Goal: Information Seeking & Learning: Learn about a topic

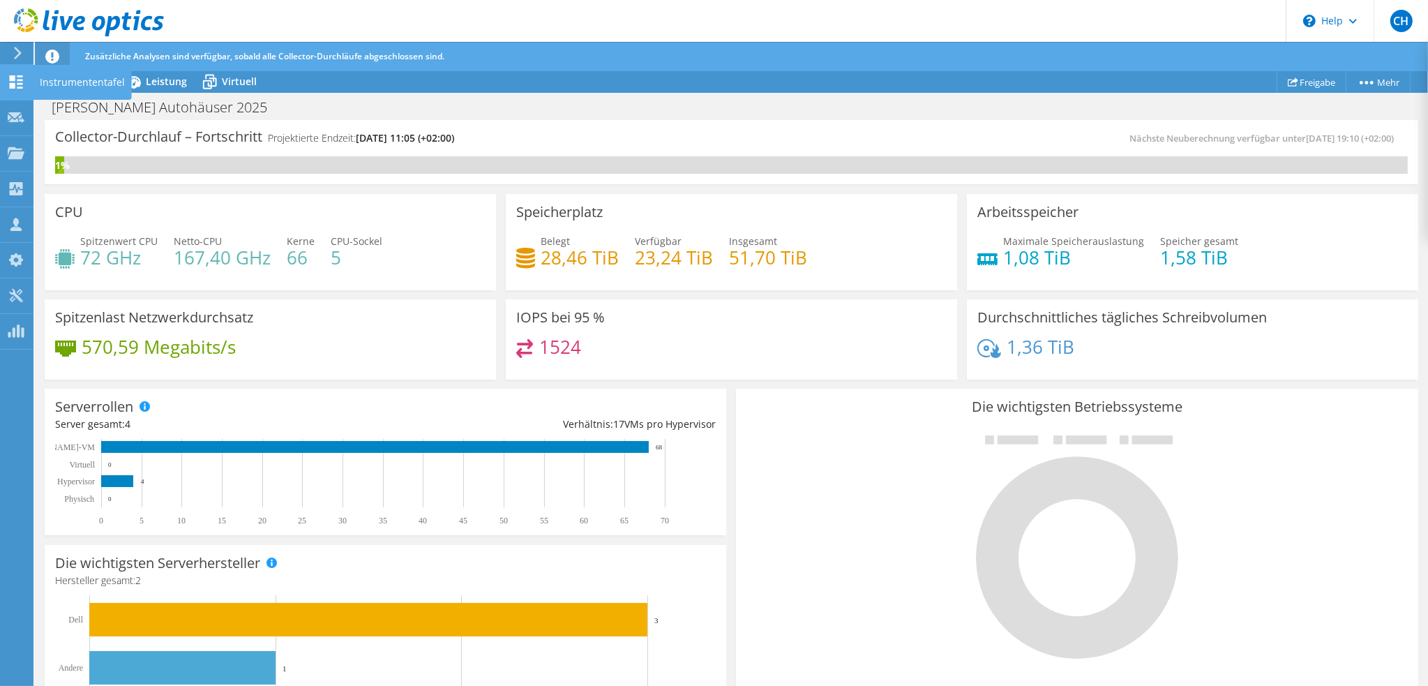
click at [62, 84] on div "Instrumententafel" at bounding box center [82, 82] width 99 height 35
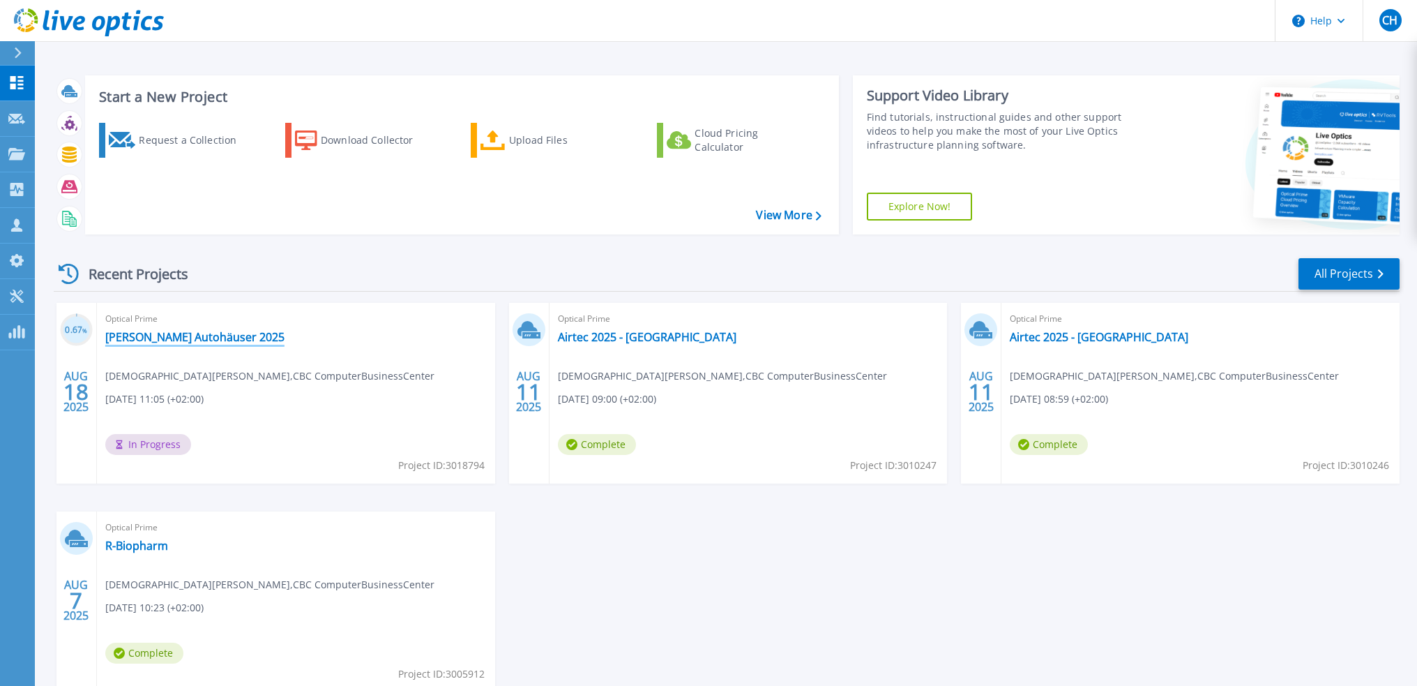
click at [187, 330] on link "[PERSON_NAME] Autohäuser 2025" at bounding box center [194, 337] width 179 height 14
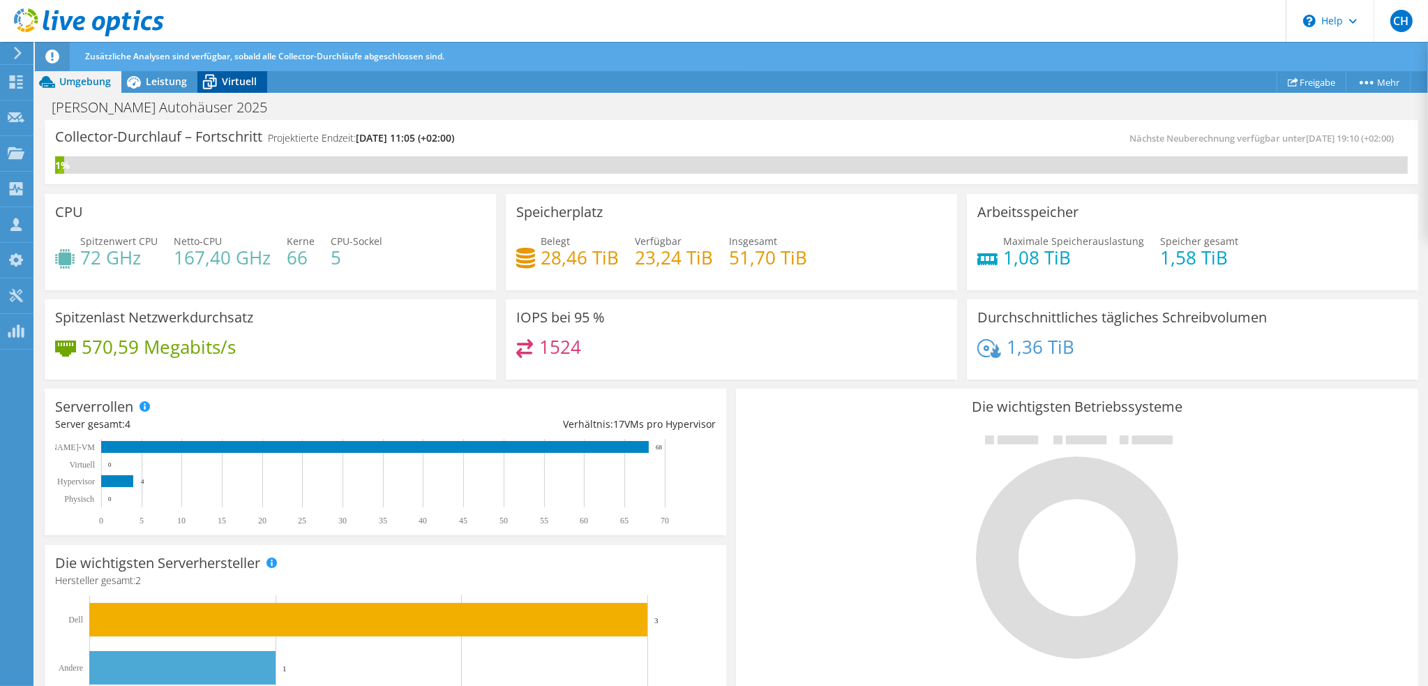
click at [228, 78] on span "Virtuell" at bounding box center [239, 81] width 35 height 13
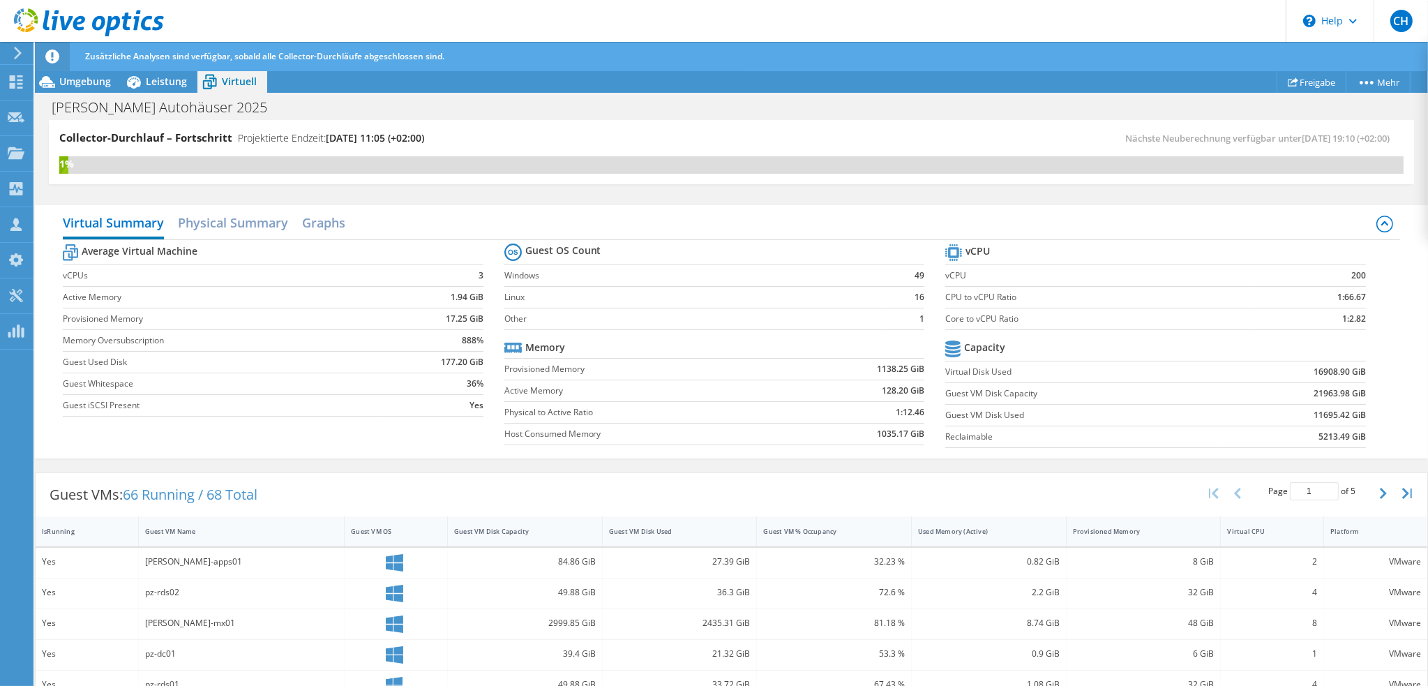
scroll to position [209, 0]
click at [1303, 555] on div "2" at bounding box center [1272, 561] width 90 height 15
click at [1197, 559] on div "8 GiB" at bounding box center [1144, 561] width 142 height 15
click at [931, 561] on div "0.82 GiB" at bounding box center [989, 561] width 142 height 15
click at [857, 564] on div "32.23 %" at bounding box center [834, 561] width 142 height 15
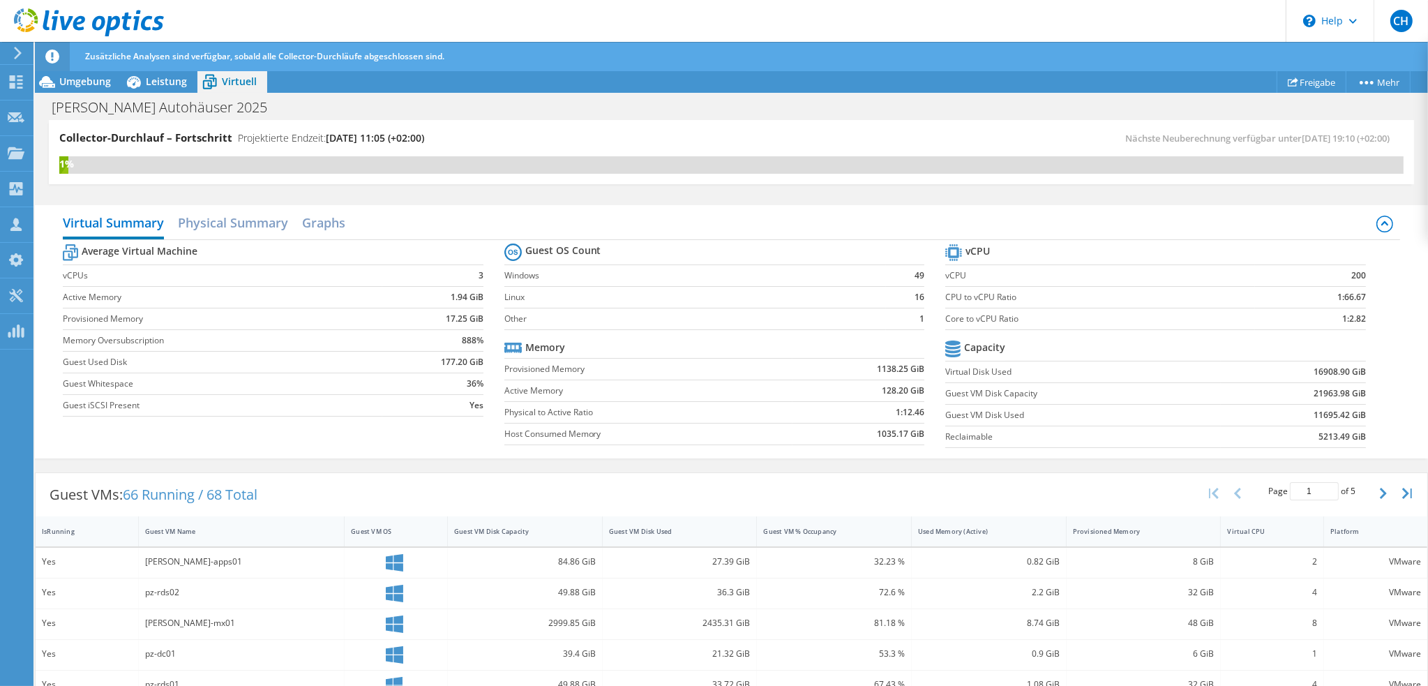
scroll to position [373, 0]
click at [263, 229] on h2 "Physical Summary" at bounding box center [233, 224] width 110 height 31
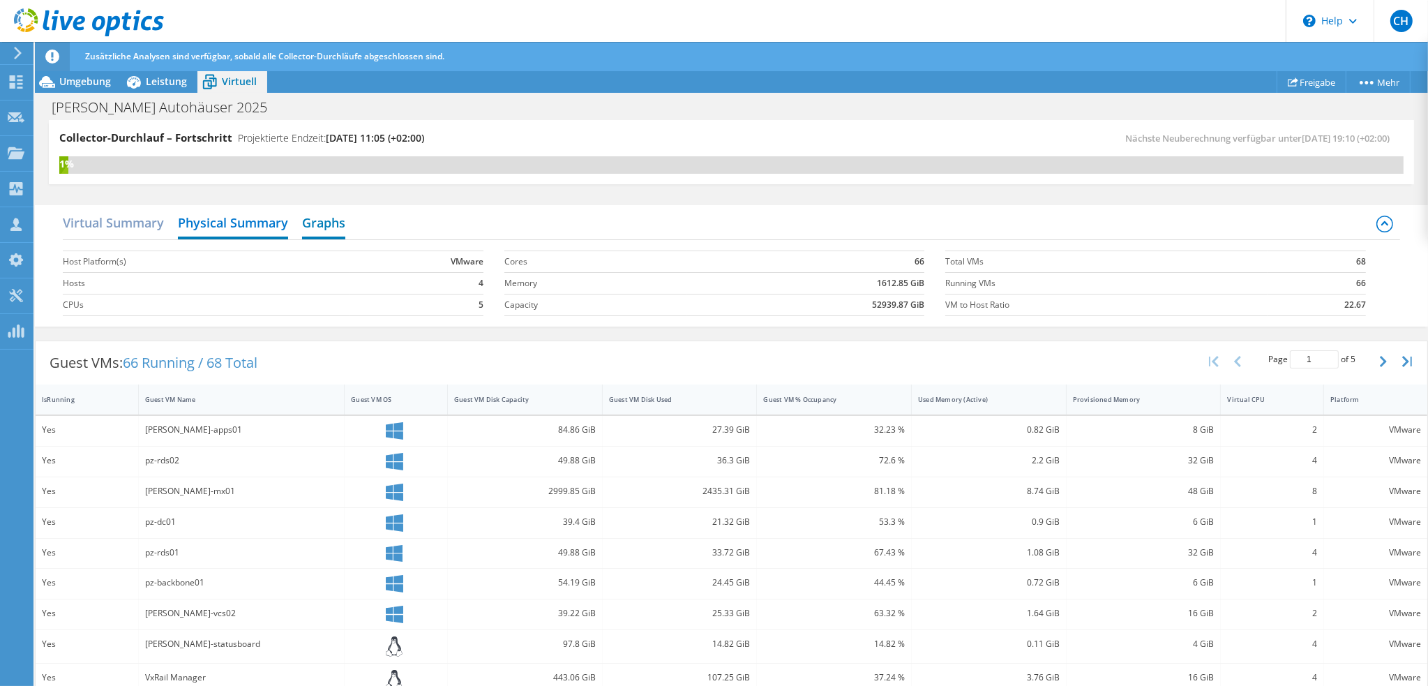
click at [326, 229] on h2 "Graphs" at bounding box center [323, 224] width 43 height 31
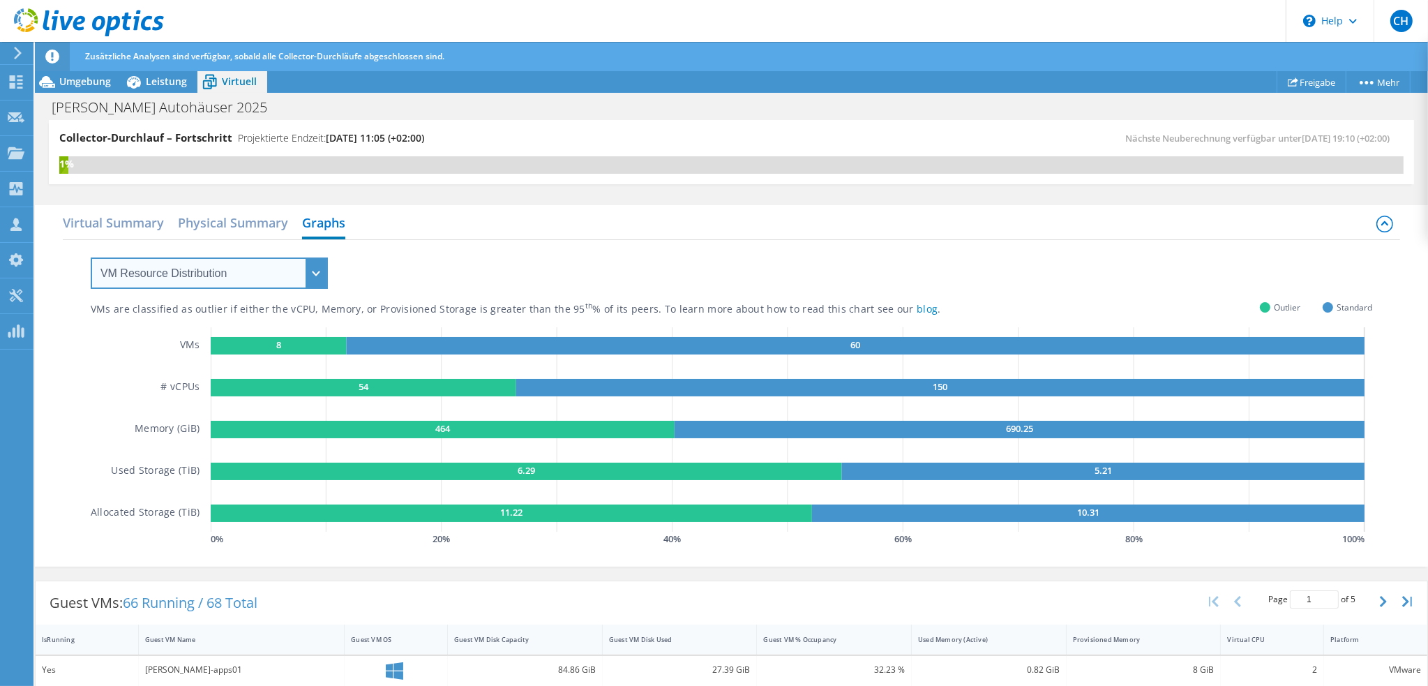
click at [232, 269] on select "VM Resource Distribution Provisioning Contrast Over Provisioning" at bounding box center [209, 272] width 237 height 31
click at [474, 250] on div "VMs are classified as outlier if either the vCPU, Memory, or Provisioned Storag…" at bounding box center [731, 394] width 1281 height 309
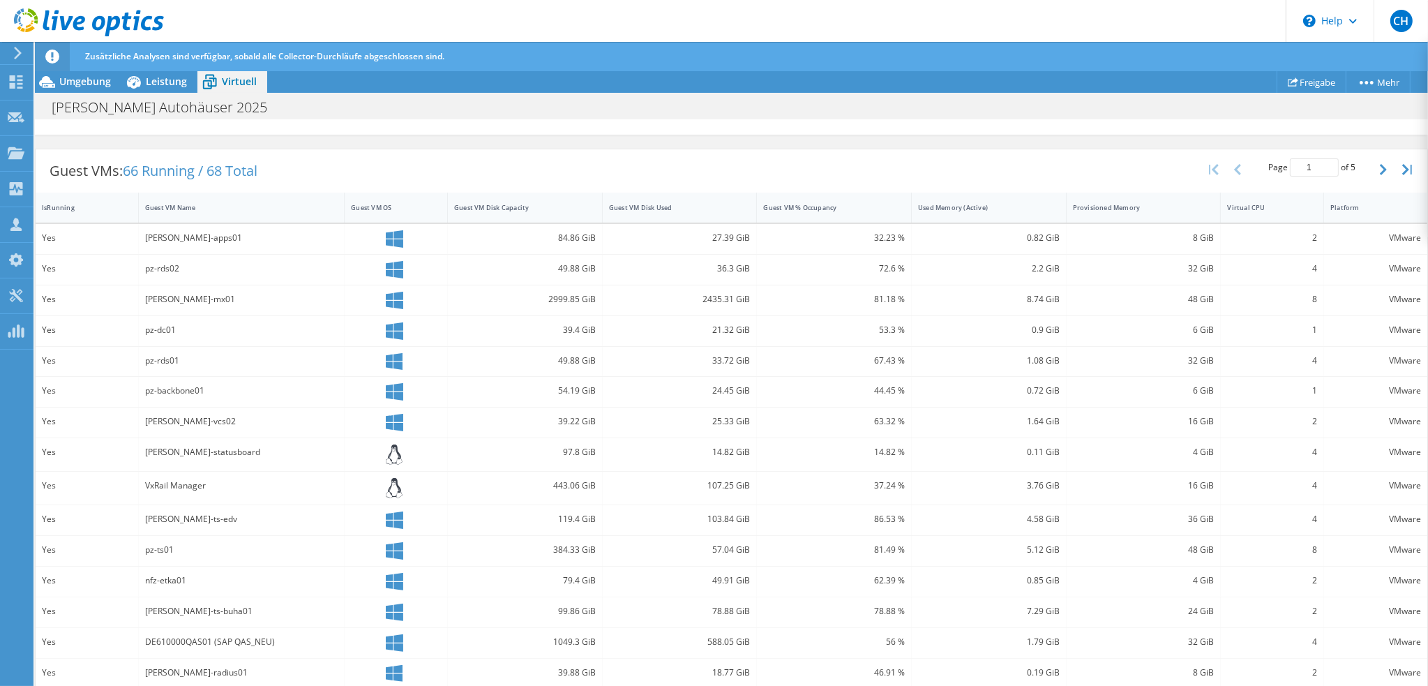
scroll to position [437, 0]
click at [391, 416] on icon at bounding box center [394, 417] width 17 height 17
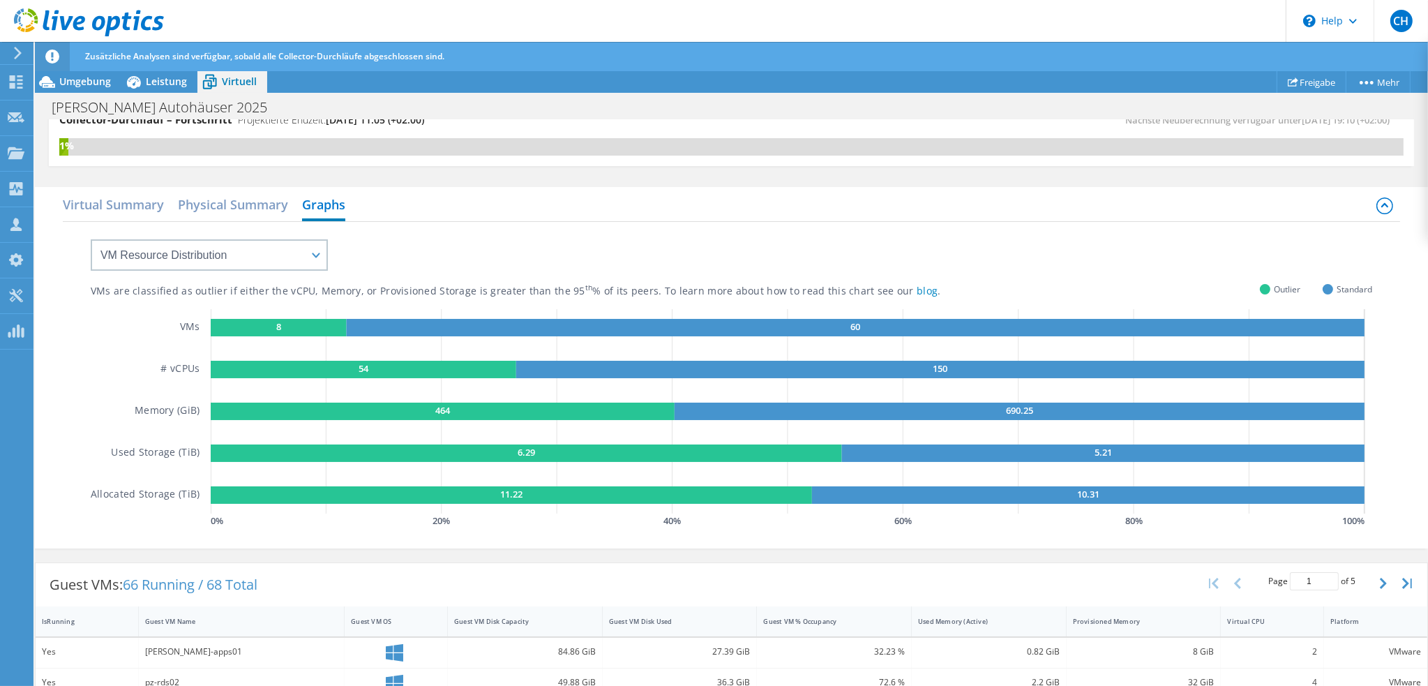
scroll to position [0, 0]
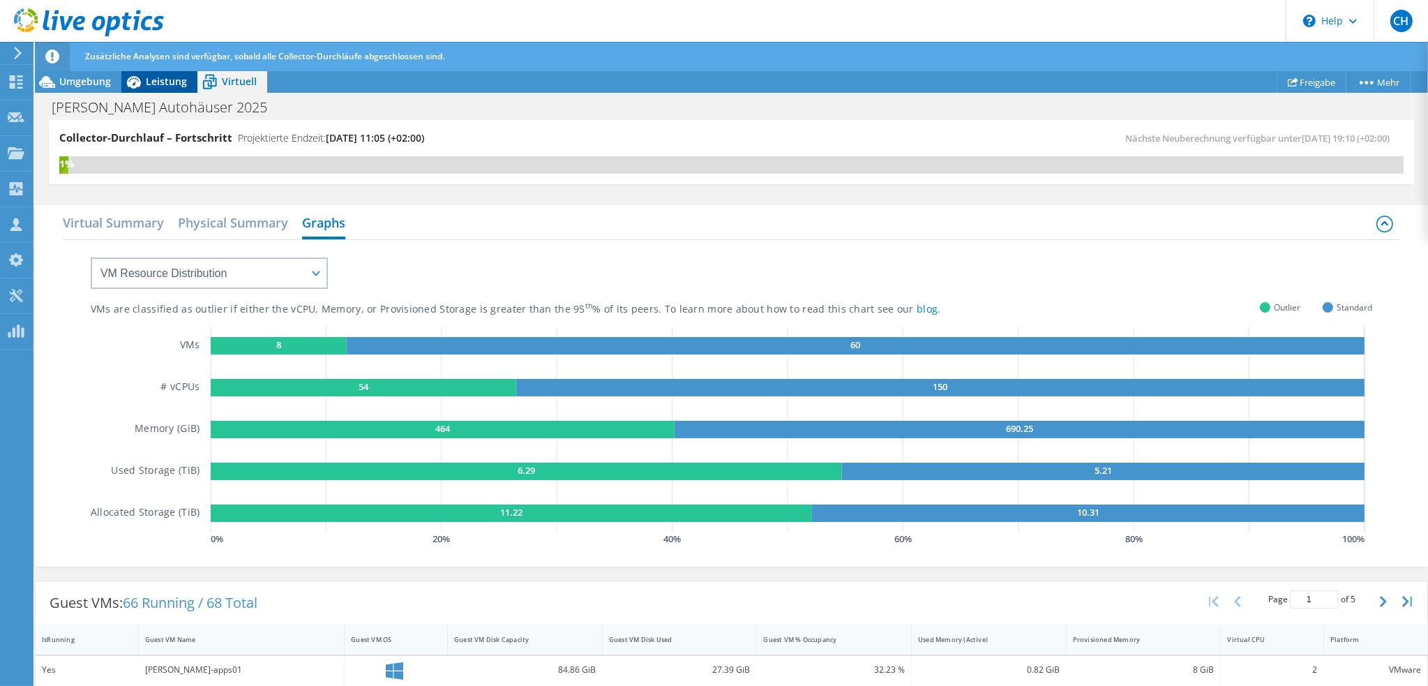
click at [167, 83] on span "Leistung" at bounding box center [166, 81] width 41 height 13
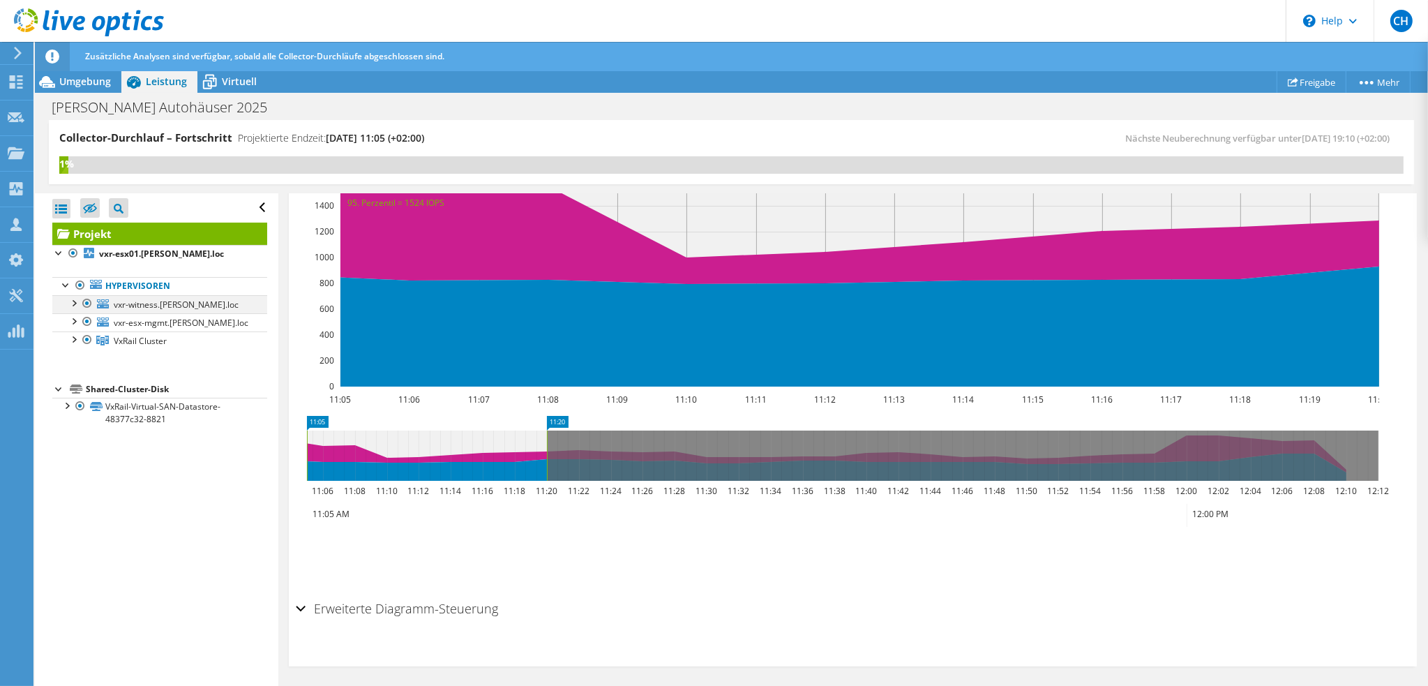
click at [73, 300] on div at bounding box center [73, 302] width 14 height 14
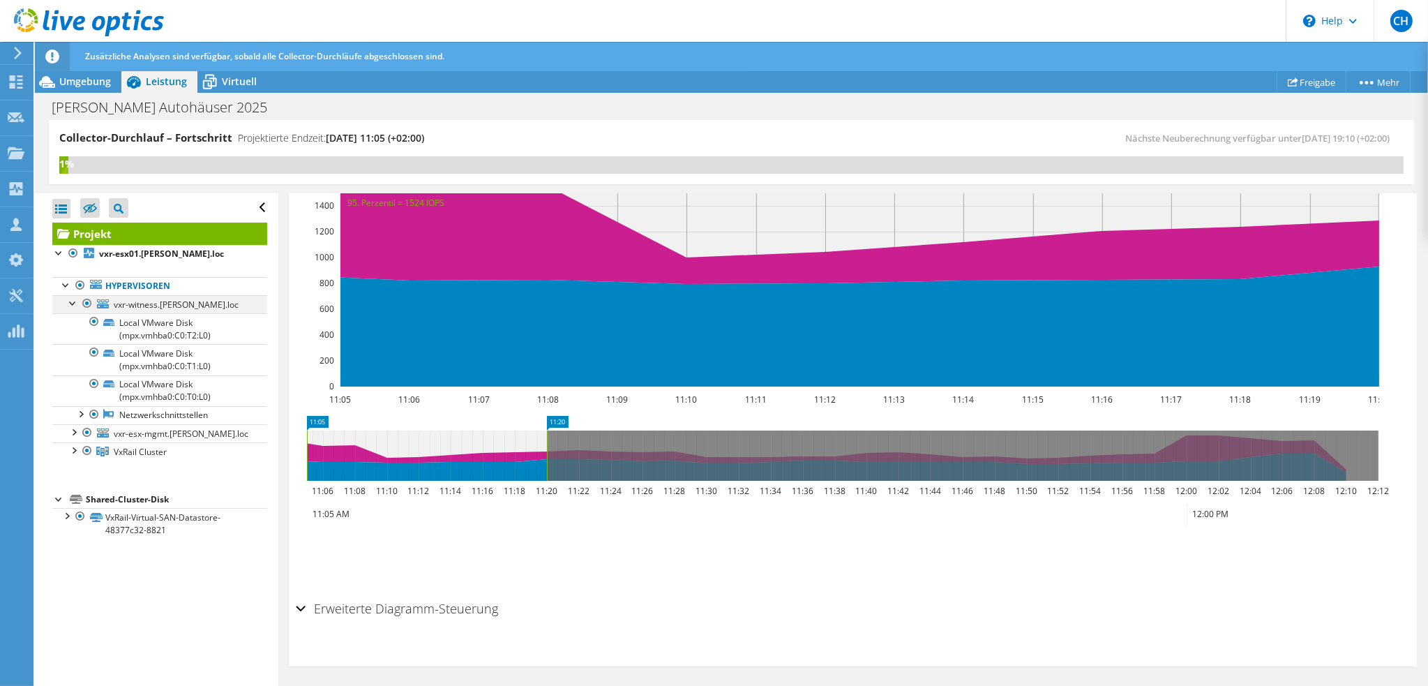
click at [73, 300] on div at bounding box center [73, 302] width 14 height 14
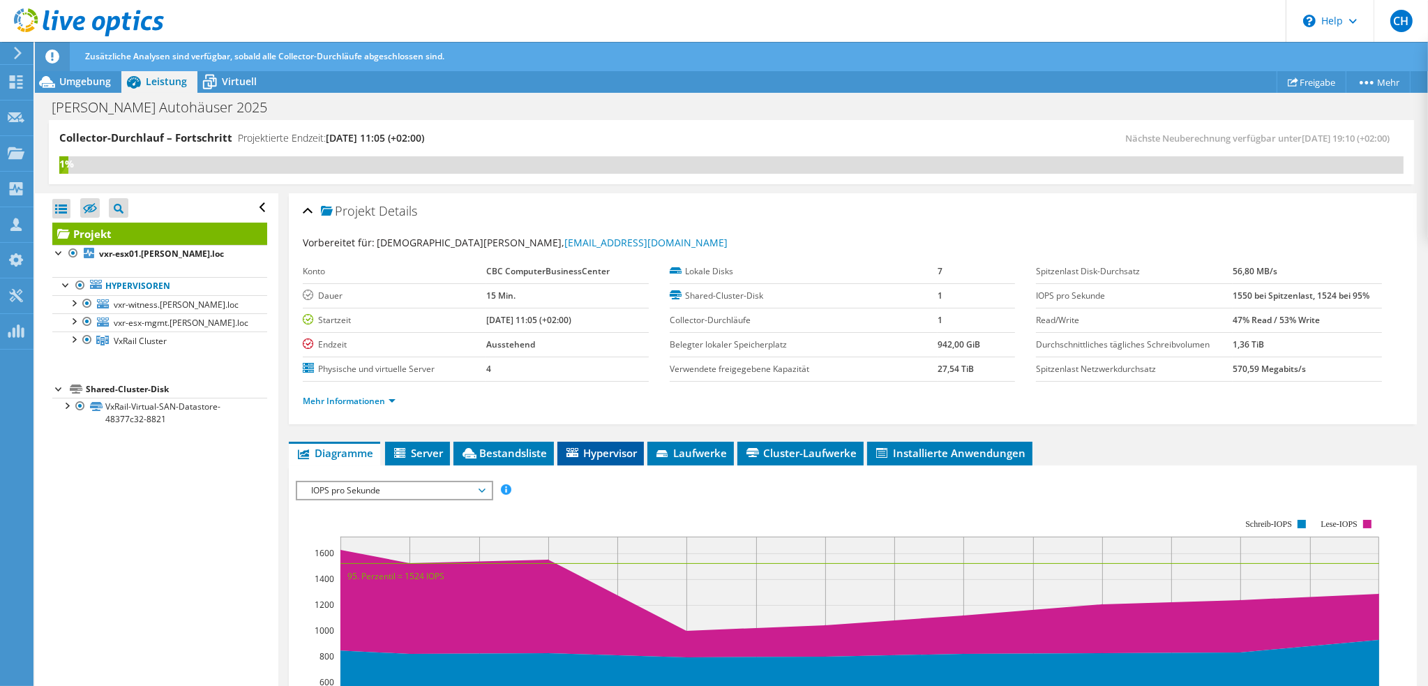
click at [611, 446] on span "Hypervisor" at bounding box center [600, 453] width 73 height 14
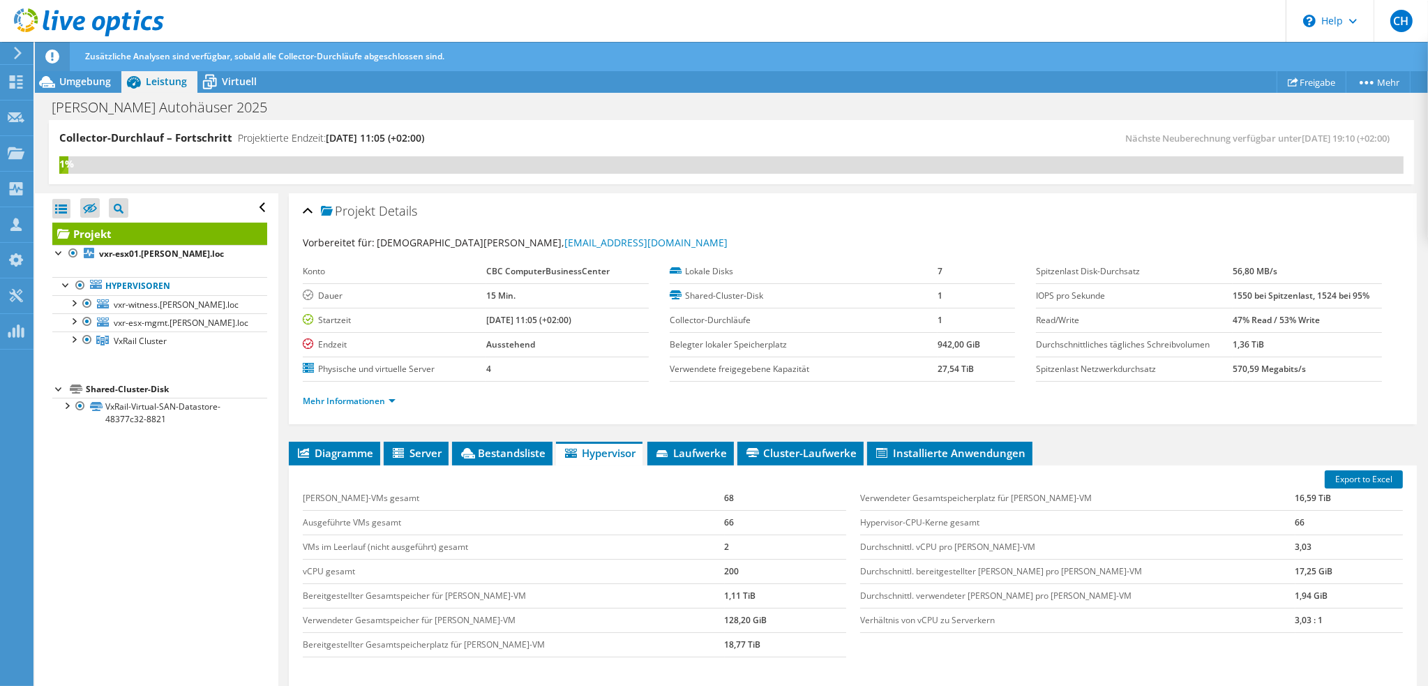
scroll to position [70, 0]
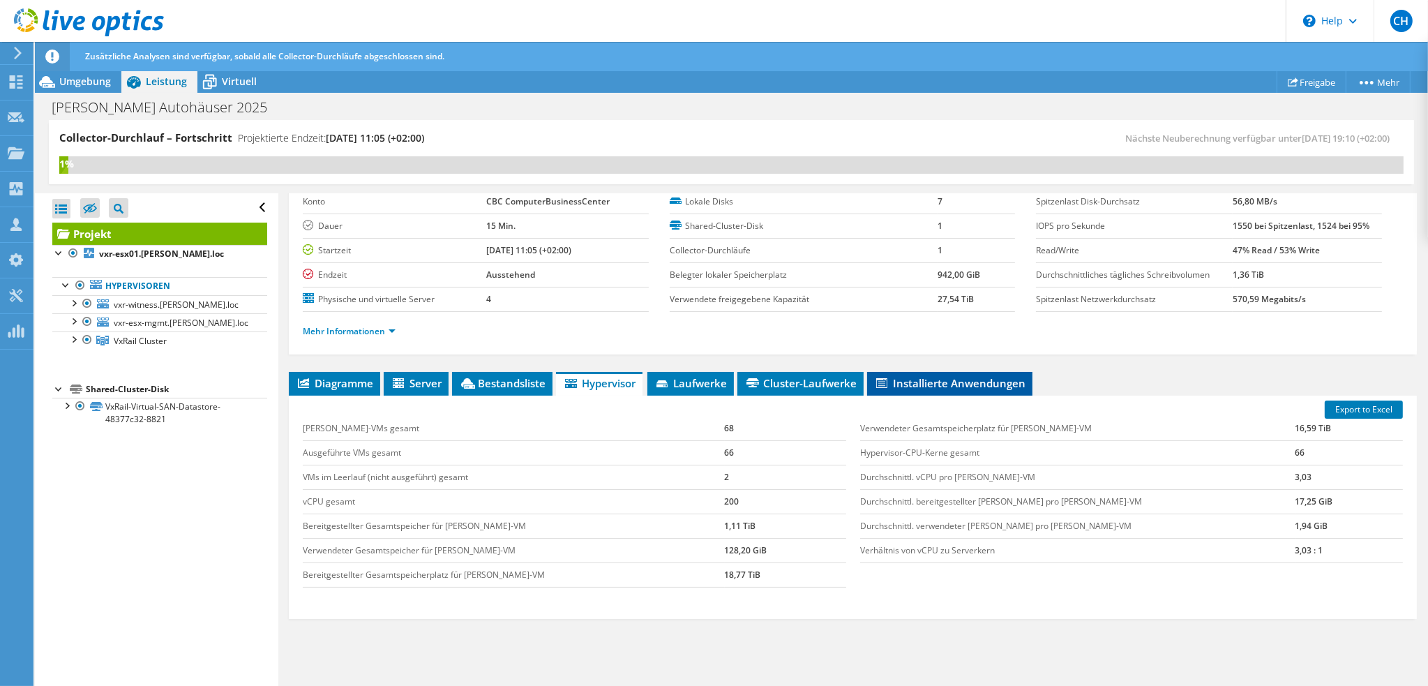
click at [959, 376] on span "Installierte Anwendungen" at bounding box center [949, 383] width 151 height 14
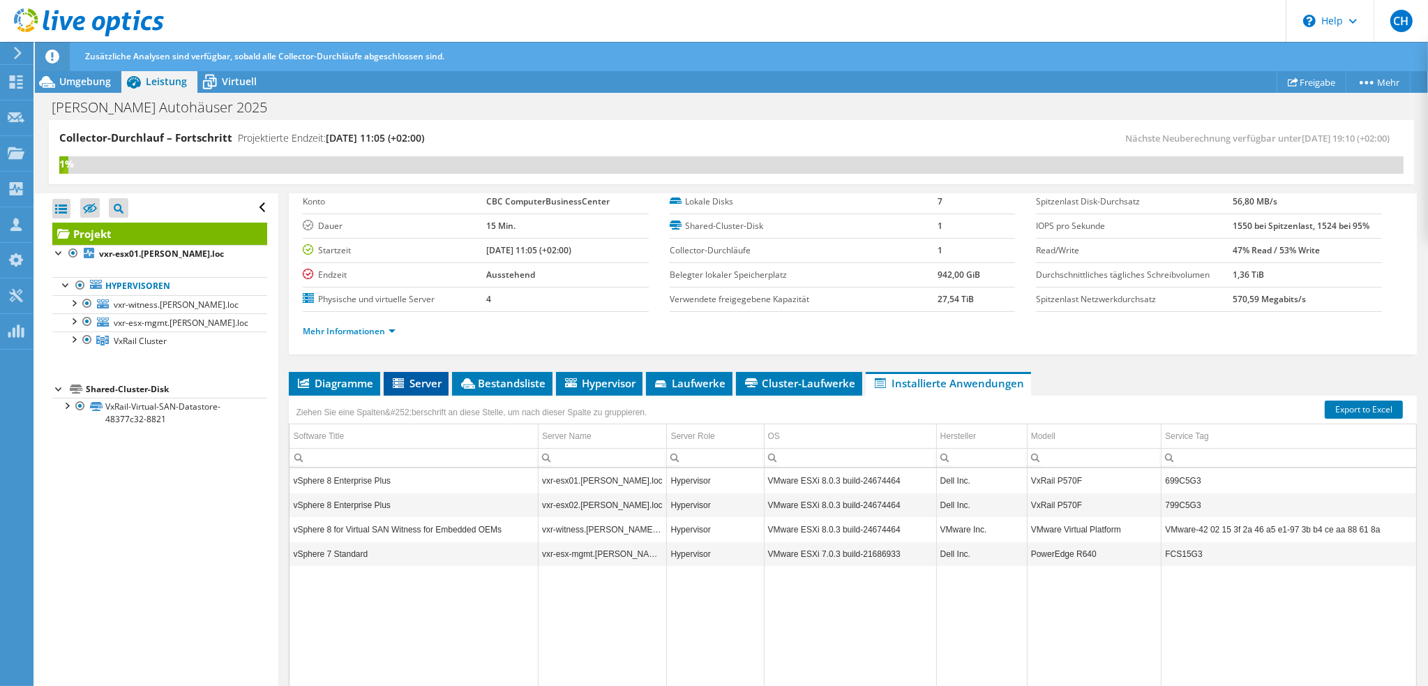
click at [430, 379] on span "Server" at bounding box center [416, 383] width 51 height 14
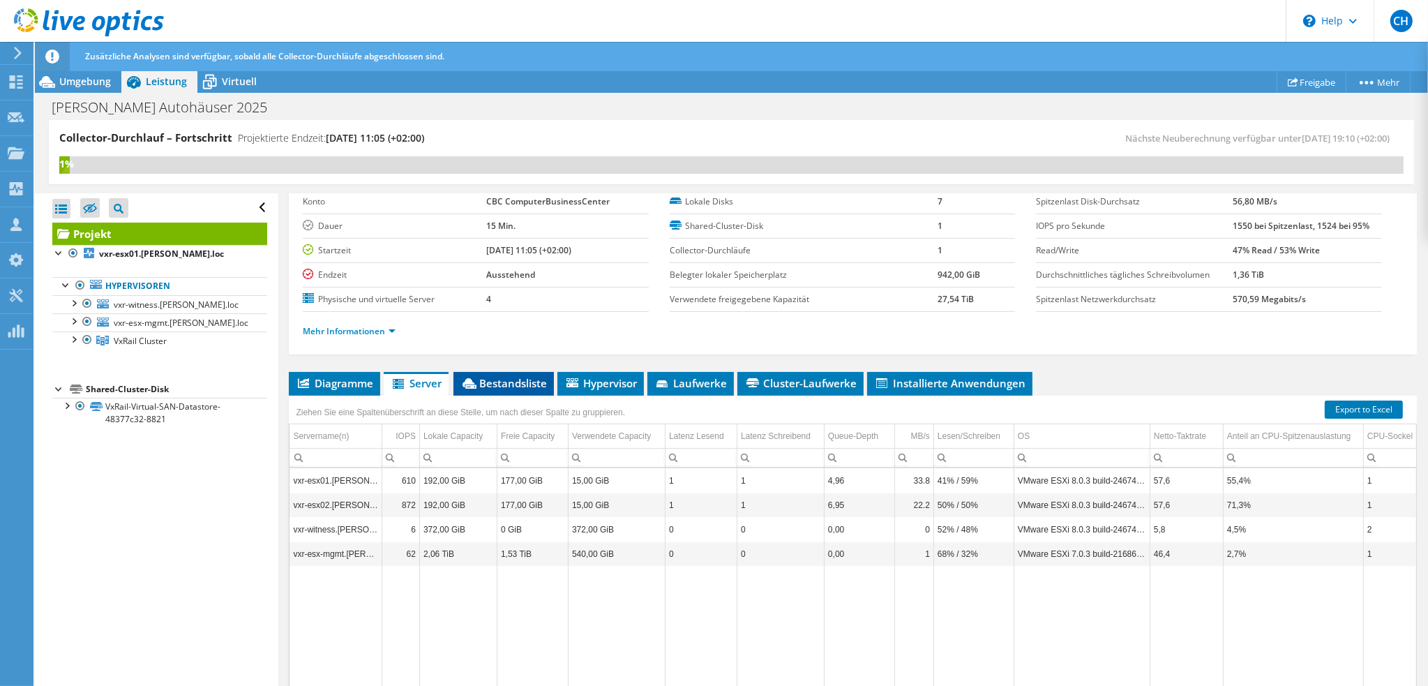
click at [535, 382] on span "Bestandsliste" at bounding box center [503, 383] width 86 height 14
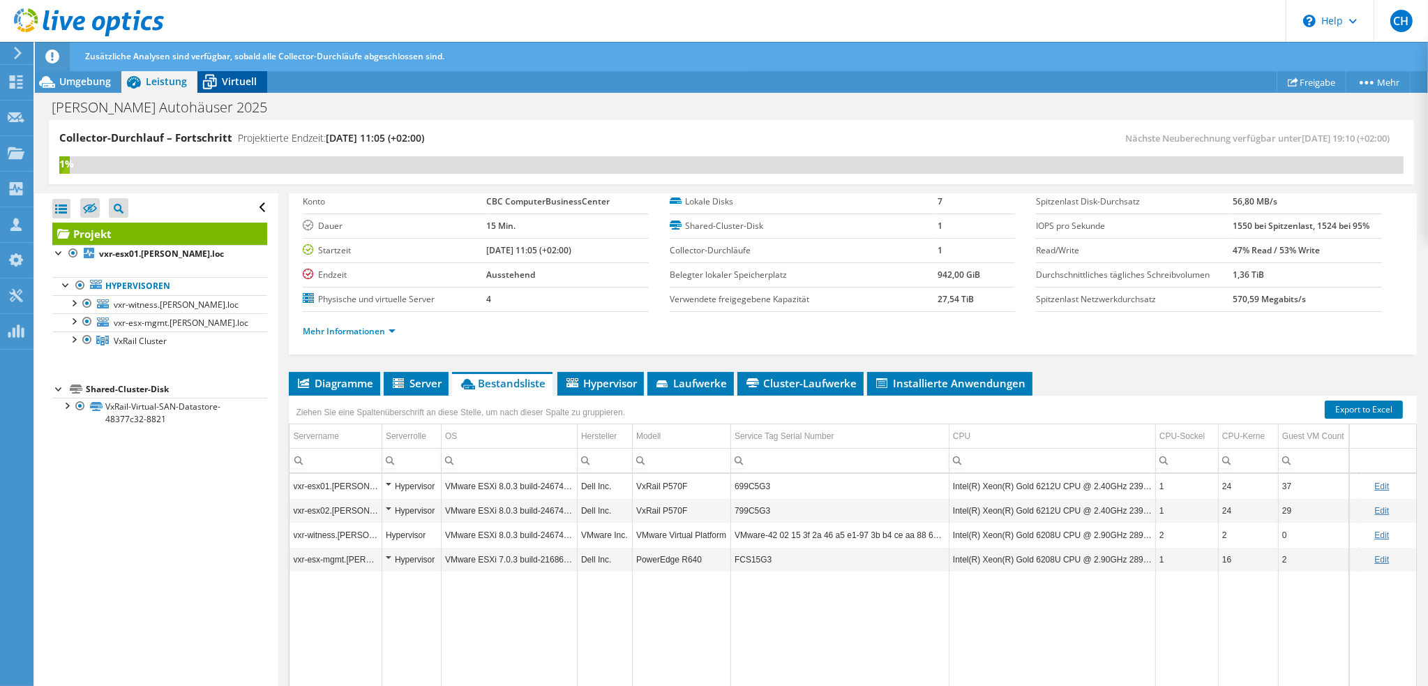
click at [246, 80] on span "Virtuell" at bounding box center [239, 81] width 35 height 13
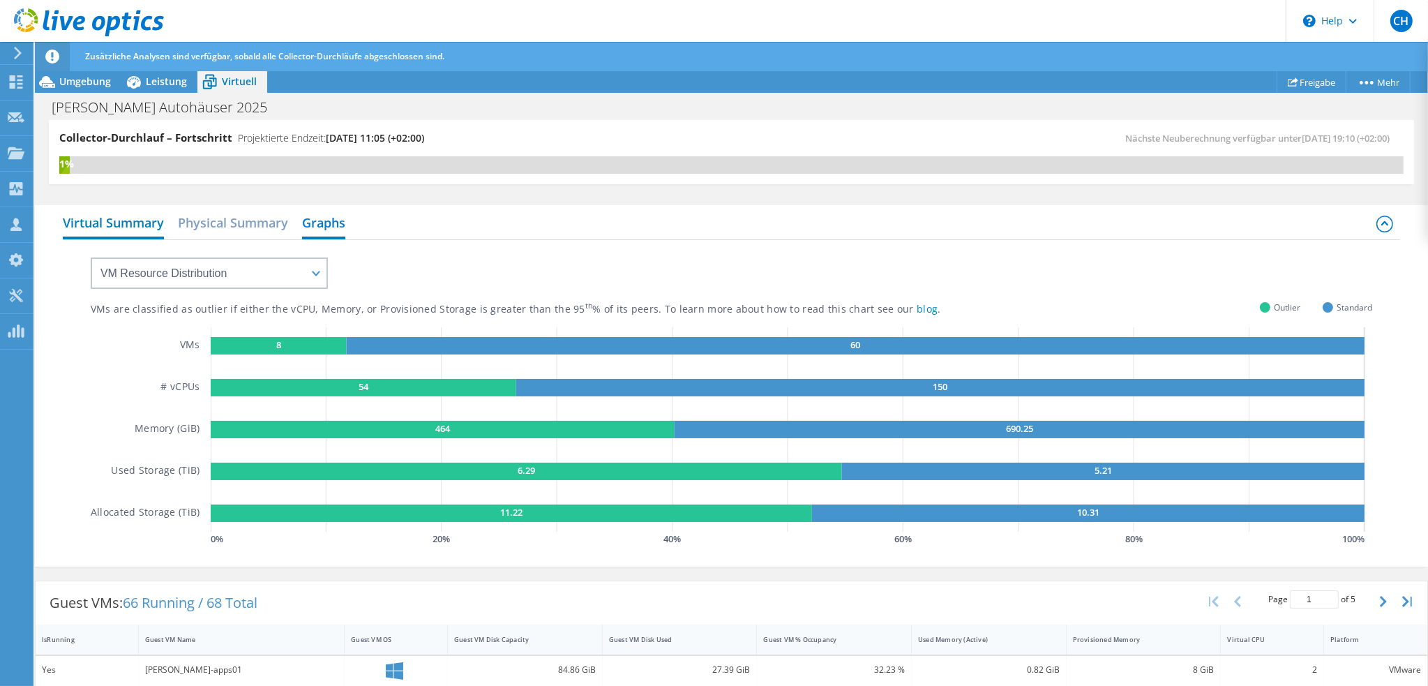
click at [111, 224] on h2 "Virtual Summary" at bounding box center [113, 224] width 101 height 31
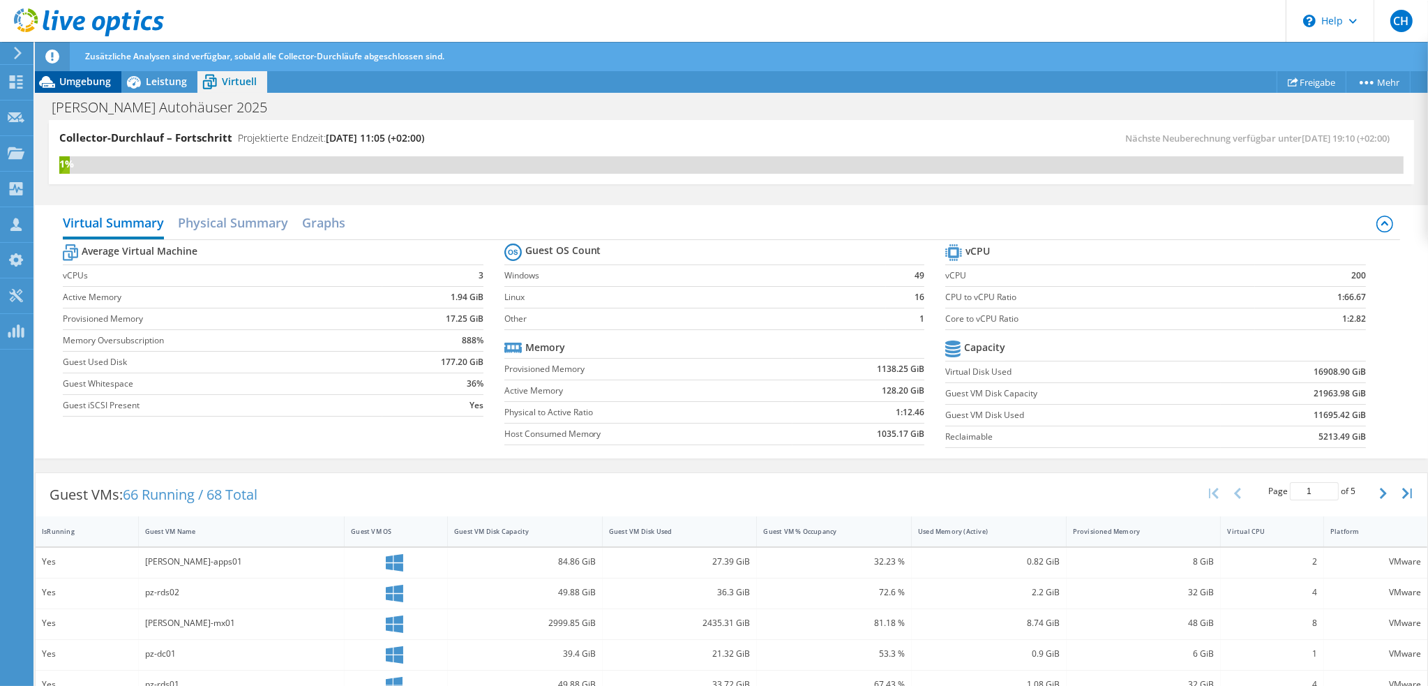
click at [73, 79] on span "Umgebung" at bounding box center [85, 81] width 52 height 13
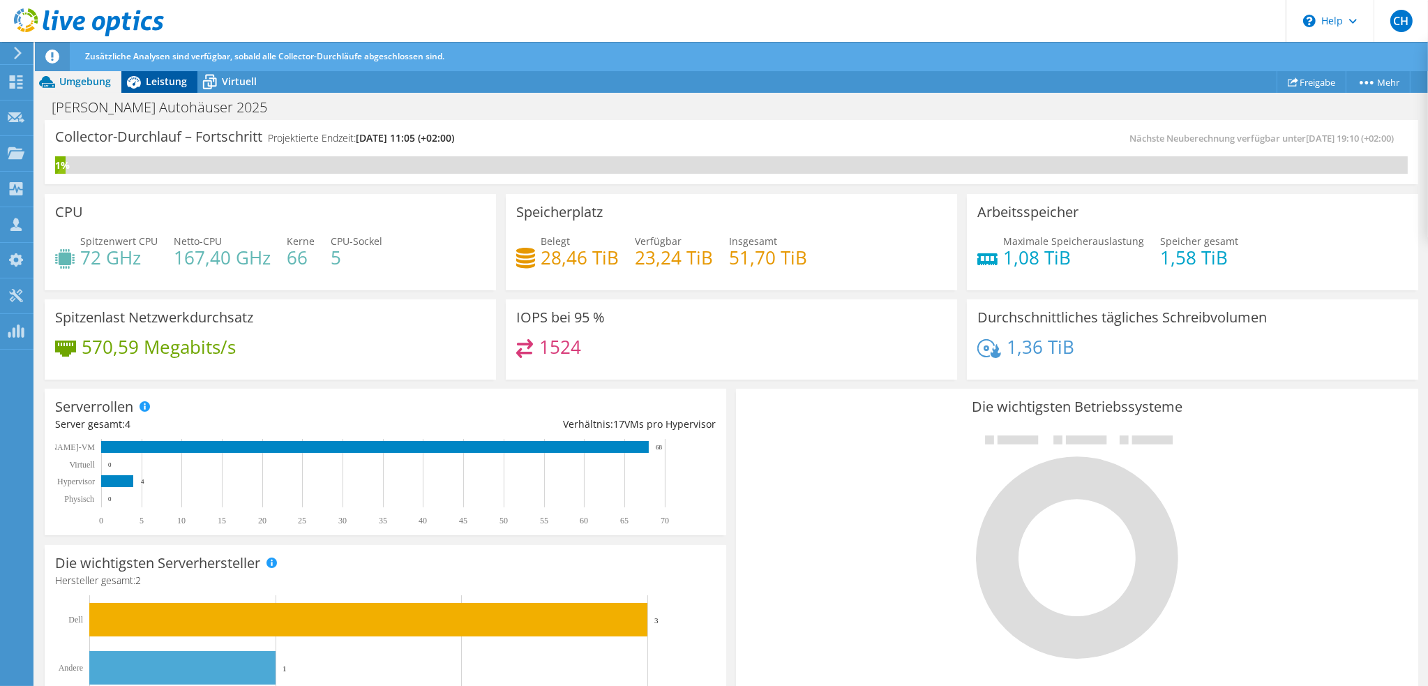
click at [167, 80] on span "Leistung" at bounding box center [166, 81] width 41 height 13
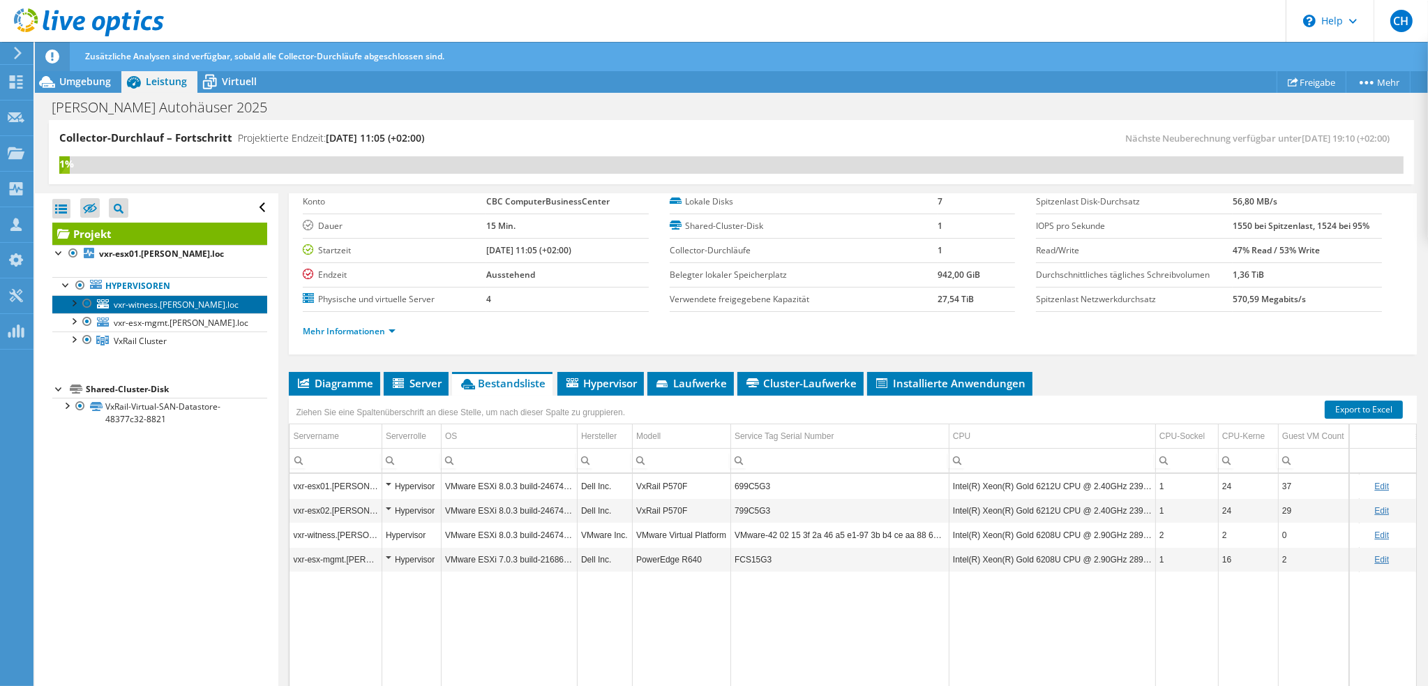
click at [194, 307] on link "vxr-witness.[PERSON_NAME].loc" at bounding box center [159, 304] width 215 height 18
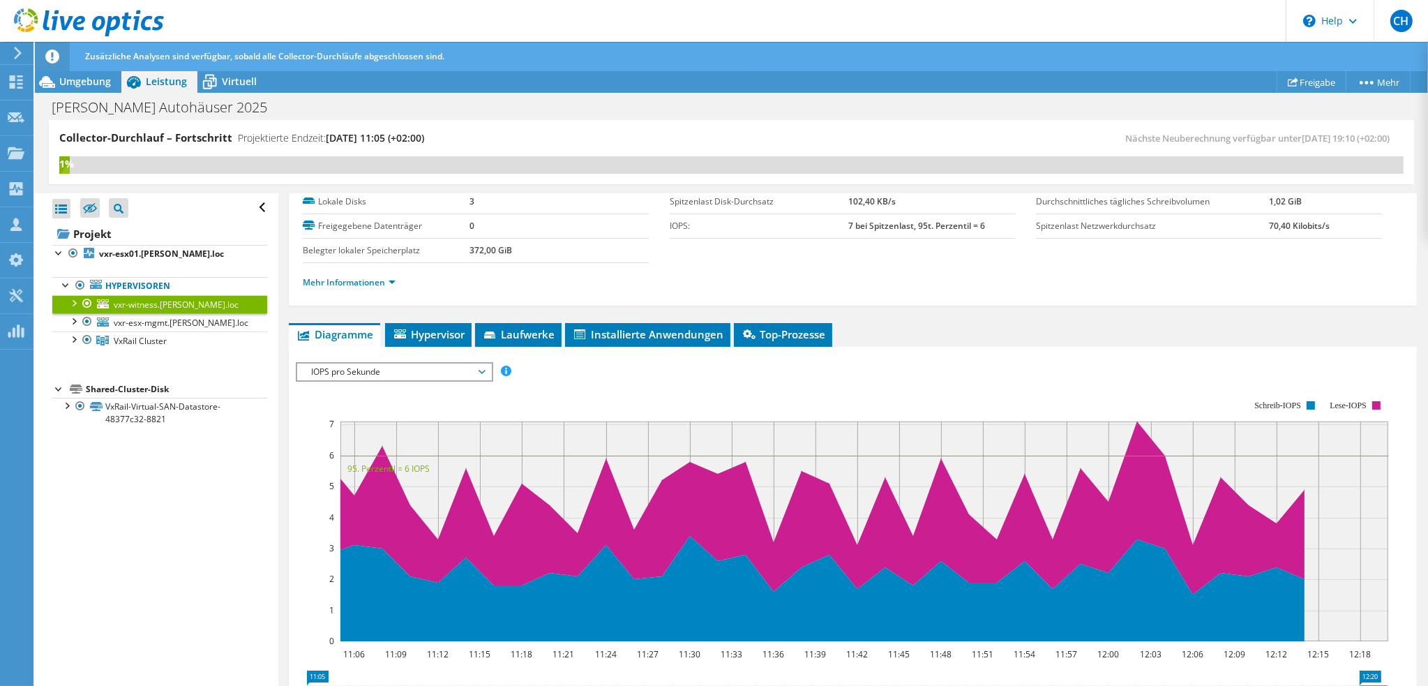
drag, startPoint x: 194, startPoint y: 307, endPoint x: 86, endPoint y: 302, distance: 107.5
click at [86, 302] on div at bounding box center [87, 303] width 14 height 17
click at [88, 302] on div at bounding box center [87, 303] width 14 height 17
click at [88, 319] on div at bounding box center [87, 321] width 14 height 17
click at [128, 491] on div "Alle öffnen Alle schließen Ausgeschlossene Knoten verbergen Projektbaumfilter" at bounding box center [156, 440] width 243 height 494
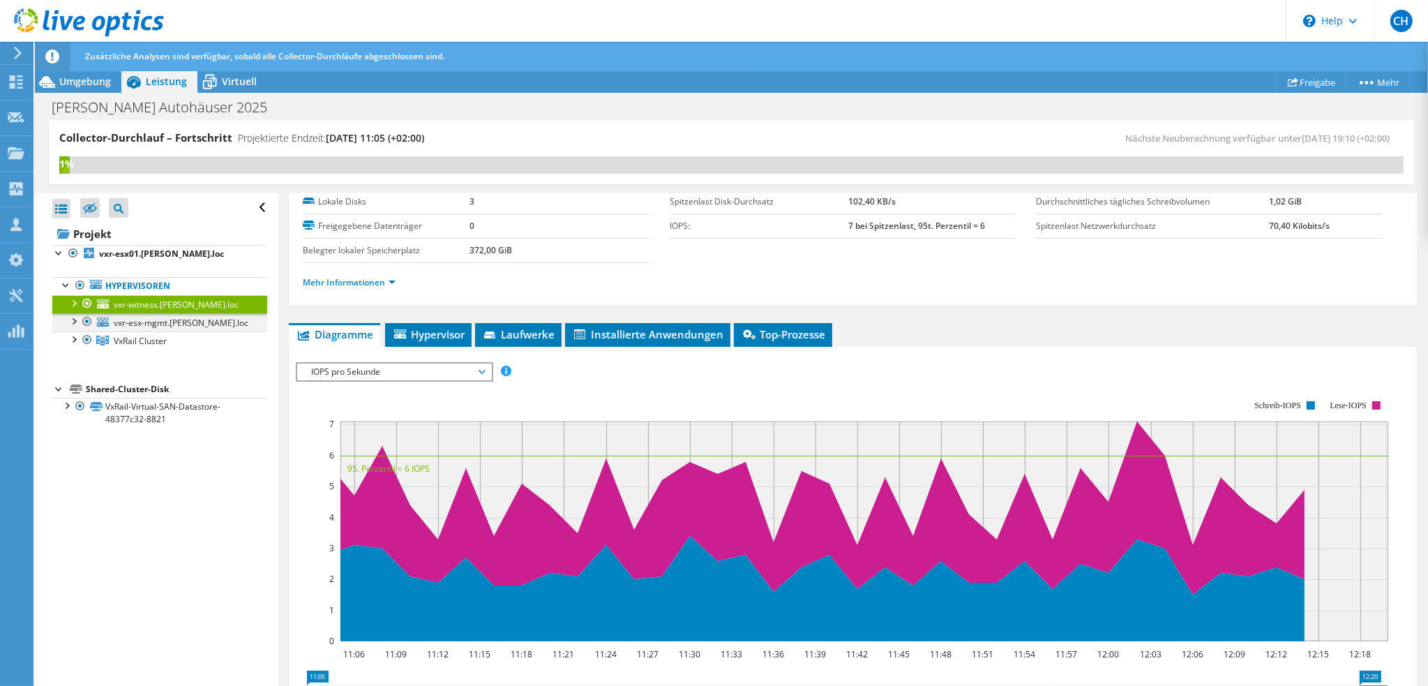
click at [86, 320] on div at bounding box center [87, 321] width 14 height 17
click at [61, 209] on div at bounding box center [61, 209] width 18 height 20
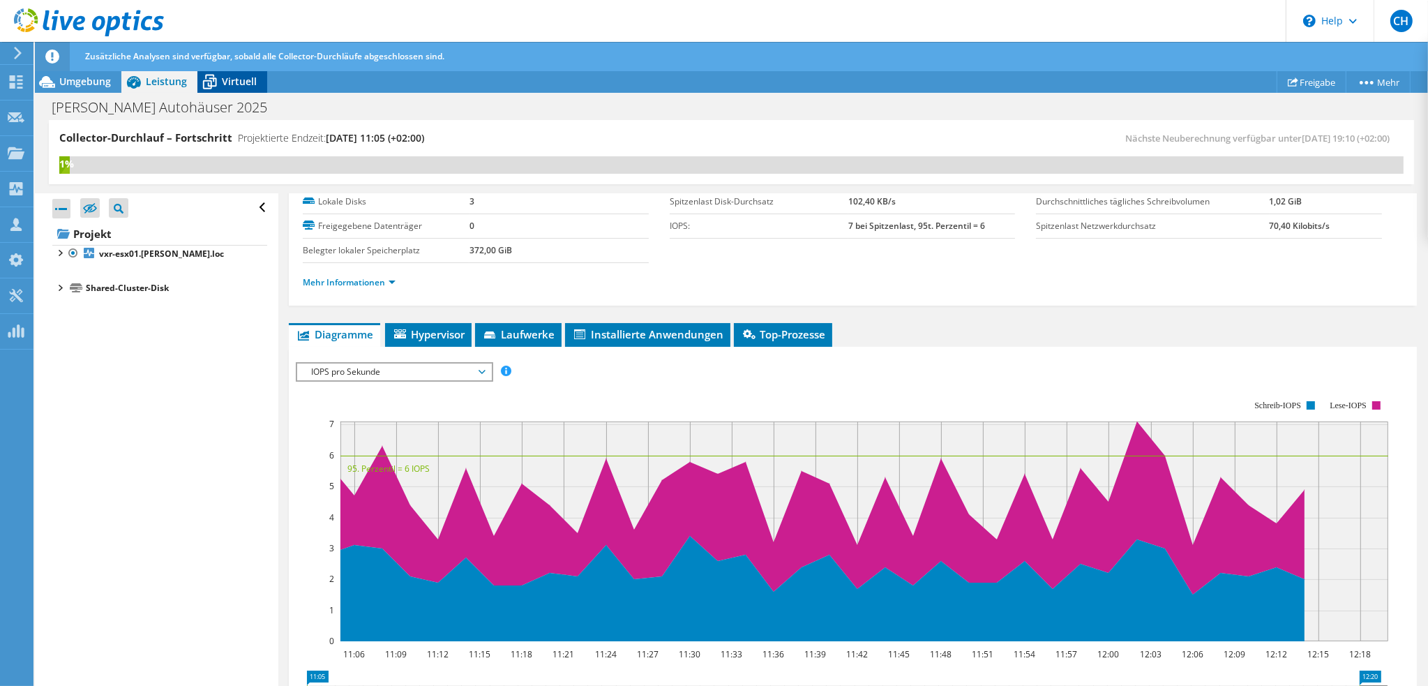
click at [226, 76] on span "Virtuell" at bounding box center [239, 81] width 35 height 13
